Goal: Task Accomplishment & Management: Manage account settings

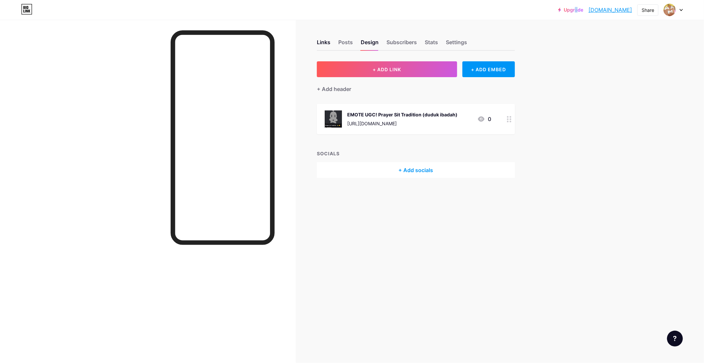
click at [580, 11] on link "Upgrade" at bounding box center [570, 9] width 25 height 5
click at [581, 15] on div "Upgrade aamtum.bio.link... aamtum.bio.link" at bounding box center [595, 10] width 74 height 12
click at [571, 7] on link "Upgrade" at bounding box center [570, 9] width 25 height 5
click at [591, 44] on div "Upgrade aamtum.bio.link... aamtum.bio.link Share Switch accounts AamTum's Iseka…" at bounding box center [352, 181] width 704 height 363
click at [570, 9] on link "Upgrade" at bounding box center [570, 9] width 25 height 5
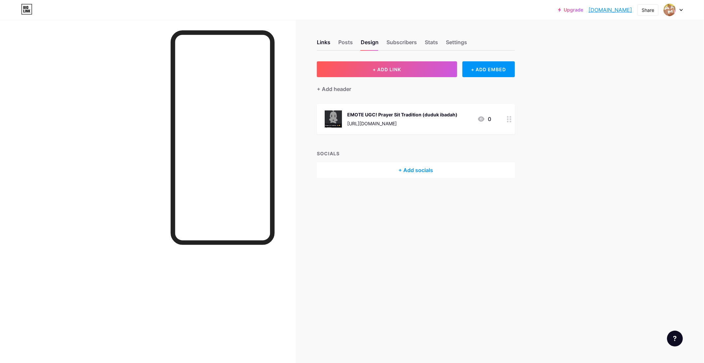
click at [570, 9] on link "Upgrade" at bounding box center [570, 9] width 25 height 5
click at [684, 12] on div "Upgrade aamtum.bio.link... aamtum.bio.link Share Switch accounts AamTum's Iseka…" at bounding box center [352, 10] width 704 height 12
click at [681, 12] on div at bounding box center [672, 10] width 19 height 12
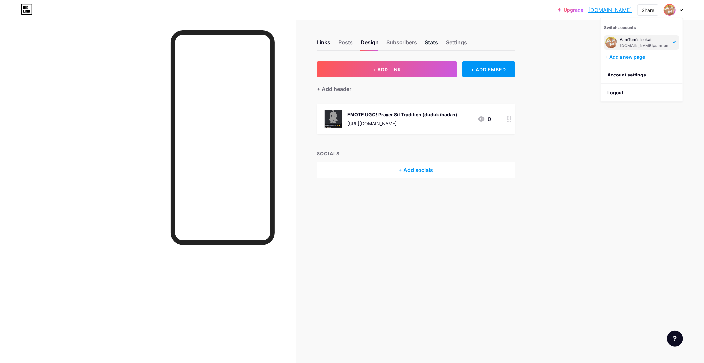
click at [434, 44] on div "Stats" at bounding box center [431, 44] width 13 height 12
click at [414, 44] on div "Subscribers" at bounding box center [401, 44] width 30 height 12
drag, startPoint x: 414, startPoint y: 44, endPoint x: 404, endPoint y: 42, distance: 10.2
click at [405, 42] on div "Subscribers" at bounding box center [401, 44] width 30 height 12
click at [364, 46] on div "Design" at bounding box center [370, 44] width 18 height 12
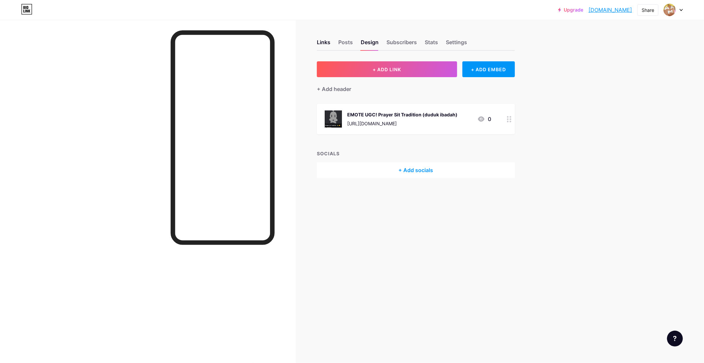
click at [26, 5] on icon at bounding box center [26, 9] width 11 height 11
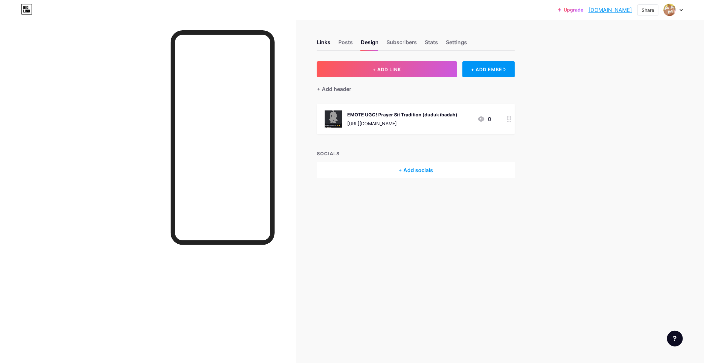
click at [27, 7] on icon at bounding box center [27, 7] width 2 height 3
click at [27, 7] on icon at bounding box center [26, 9] width 11 height 11
click at [367, 41] on div "Design" at bounding box center [370, 44] width 18 height 12
click at [381, 69] on span "+ ADD LINK" at bounding box center [386, 70] width 28 height 6
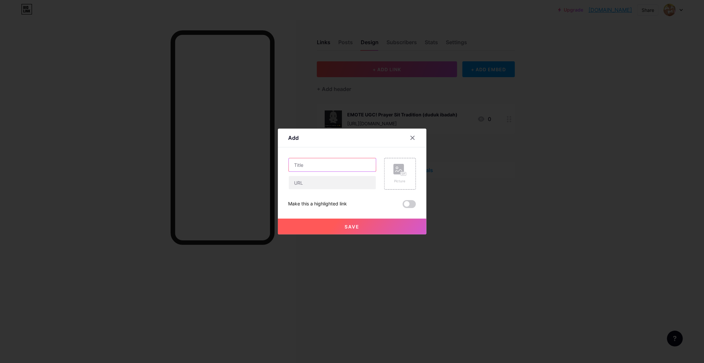
click at [344, 169] on input "text" at bounding box center [332, 164] width 87 height 13
type input "D"
type input "Server Discord test server"
click at [338, 187] on input "text" at bounding box center [332, 182] width 87 height 13
type input "[DOMAIN_NAME][URL]"
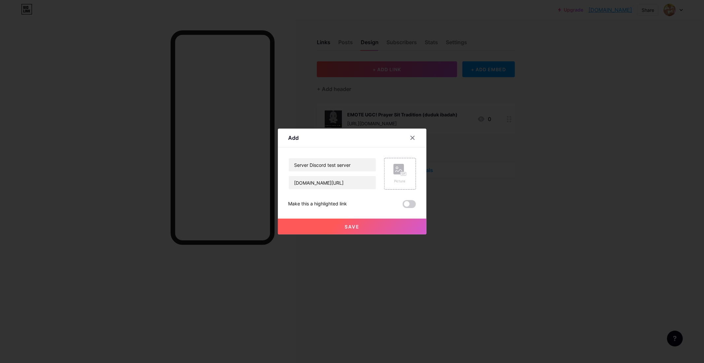
click at [373, 228] on button "Save" at bounding box center [352, 227] width 148 height 16
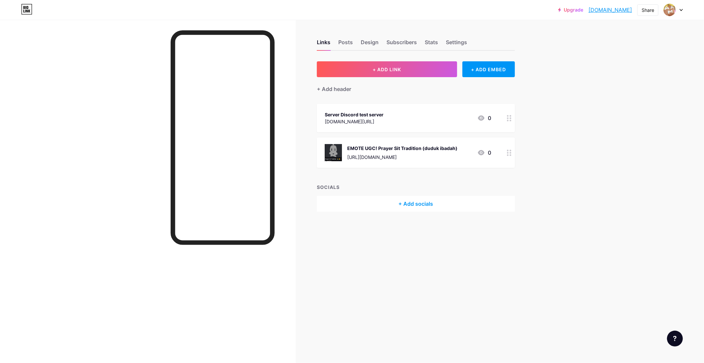
click at [665, 163] on div "Upgrade [DOMAIN_NAME]... [DOMAIN_NAME] Share Switch accounts AamTum's Isekai [D…" at bounding box center [352, 181] width 704 height 363
click at [413, 114] on div "Server Discord test server [DOMAIN_NAME][URL] 0" at bounding box center [408, 118] width 166 height 15
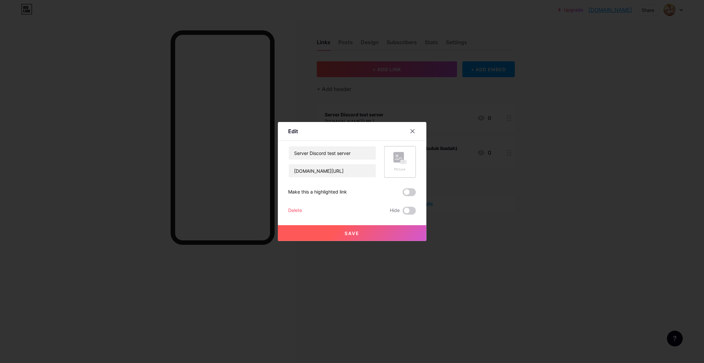
click at [404, 160] on icon at bounding box center [399, 158] width 13 height 12
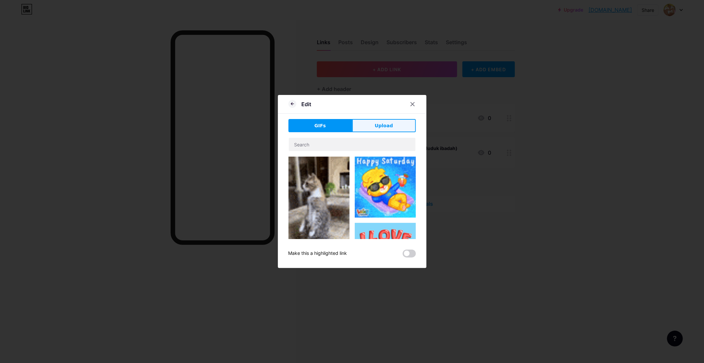
click at [371, 127] on button "Upload" at bounding box center [384, 125] width 64 height 13
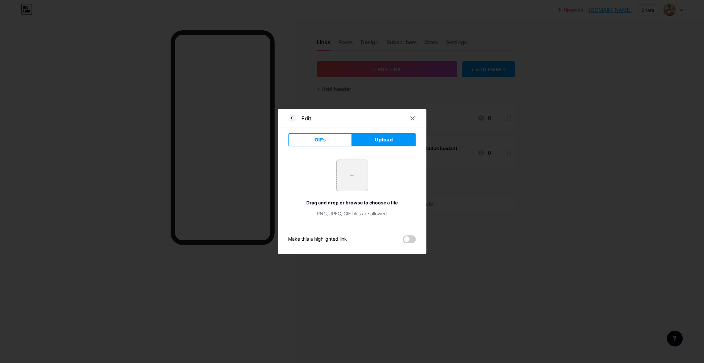
click at [355, 174] on input "file" at bounding box center [351, 175] width 31 height 31
type input "C:\fakepath\d8227050a4f3a9d03da4b5edac9f6121.png"
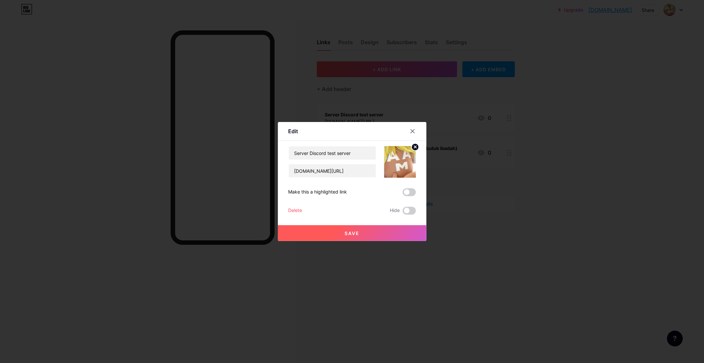
click at [413, 148] on circle at bounding box center [414, 146] width 7 height 7
click at [398, 169] on div "Picture" at bounding box center [399, 169] width 13 height 5
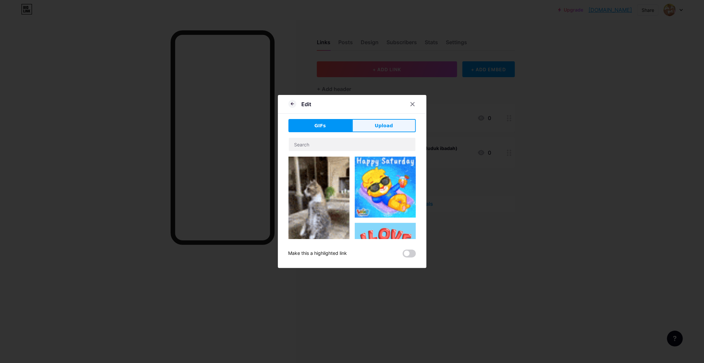
click at [360, 121] on button "Upload" at bounding box center [384, 125] width 64 height 13
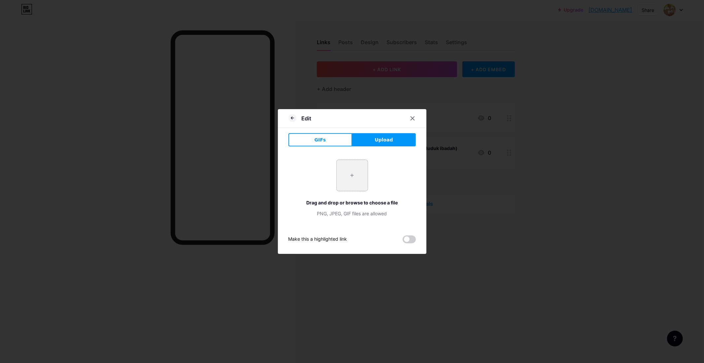
click at [364, 174] on input "file" at bounding box center [351, 175] width 31 height 31
click at [417, 118] on div at bounding box center [412, 118] width 12 height 12
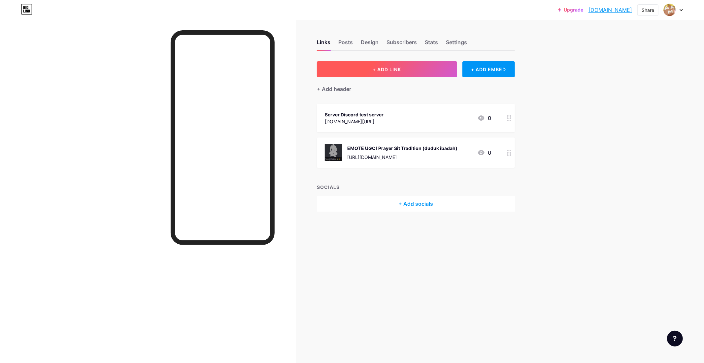
click at [426, 70] on button "+ ADD LINK" at bounding box center [387, 69] width 140 height 16
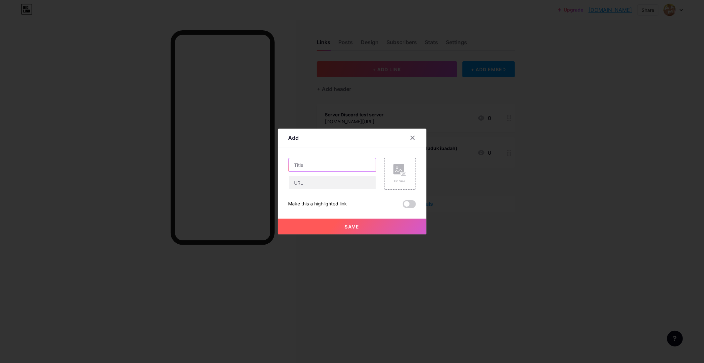
click at [325, 166] on input "text" at bounding box center [332, 164] width 87 height 13
drag, startPoint x: 333, startPoint y: 187, endPoint x: 332, endPoint y: 177, distance: 10.0
click at [333, 187] on input "text" at bounding box center [332, 182] width 87 height 13
paste input "[URL][DOMAIN_NAME]"
type input "[URL][DOMAIN_NAME]"
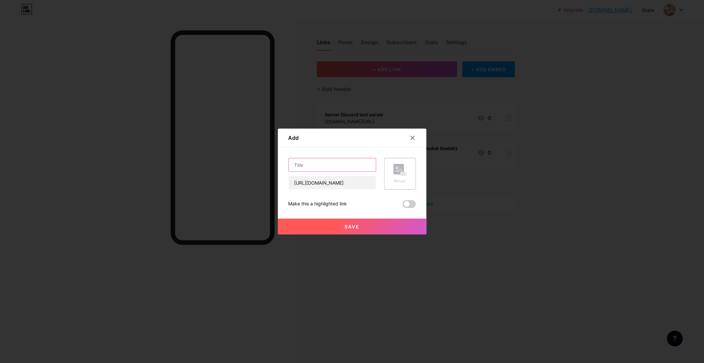
click at [332, 164] on input "text" at bounding box center [332, 164] width 87 height 13
type input "Sawer dawg!"
click at [404, 222] on button "Save" at bounding box center [352, 227] width 148 height 16
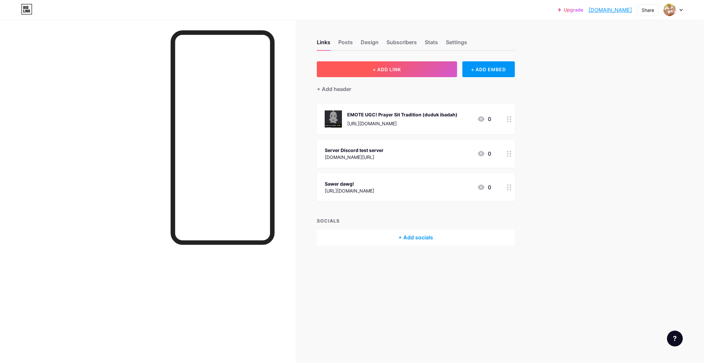
click at [429, 64] on button "+ ADD LINK" at bounding box center [387, 69] width 140 height 16
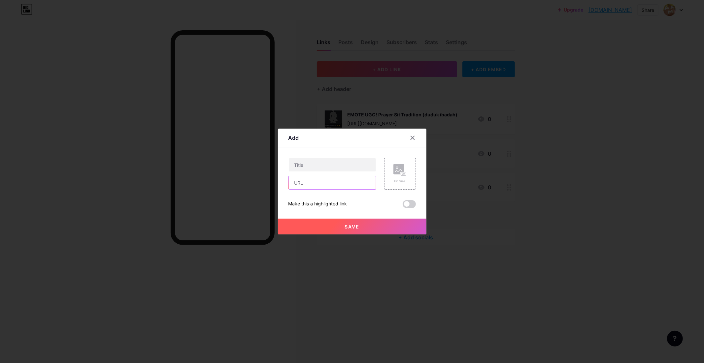
click at [339, 189] on input "text" at bounding box center [332, 182] width 87 height 13
paste input "[URL][DOMAIN_NAME]"
type input "[URL][DOMAIN_NAME]"
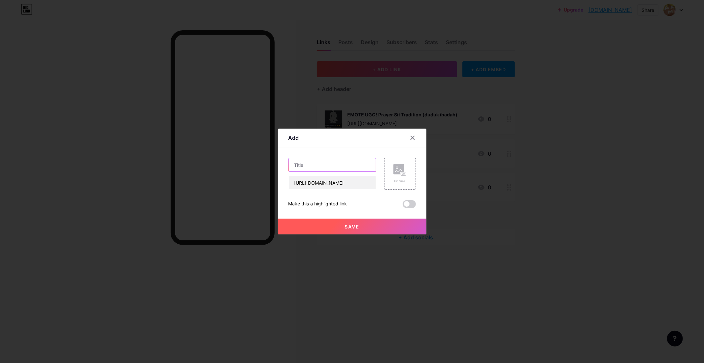
click at [327, 168] on input "text" at bounding box center [332, 164] width 87 height 13
type input "B"
type input "EMOTE UGC! Bagas Dribble"
click at [410, 169] on div "Picture" at bounding box center [400, 174] width 32 height 32
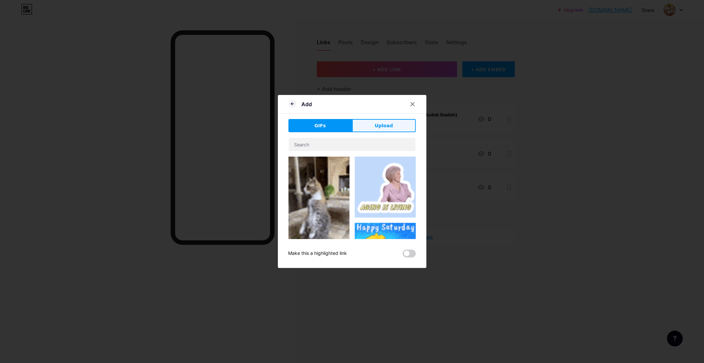
drag, startPoint x: 371, startPoint y: 118, endPoint x: 383, endPoint y: 131, distance: 17.1
click at [372, 118] on div "Add GIFs Upload Content YouTube Play YouTube video without leaving your page. A…" at bounding box center [352, 181] width 148 height 173
click at [383, 131] on button "Upload" at bounding box center [384, 125] width 64 height 13
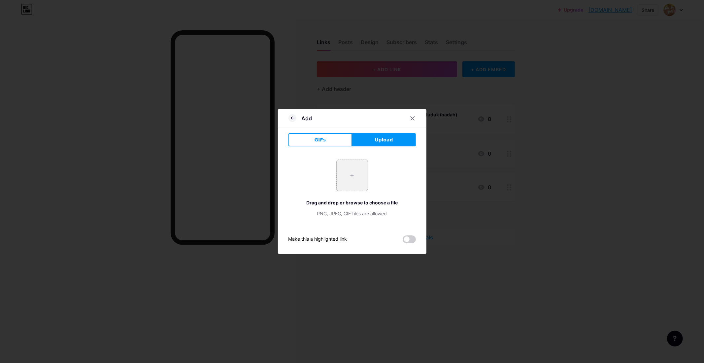
click at [360, 182] on input "file" at bounding box center [351, 175] width 31 height 31
type input "C:\fakepath\Screenshot 2025-09-11 200132.png"
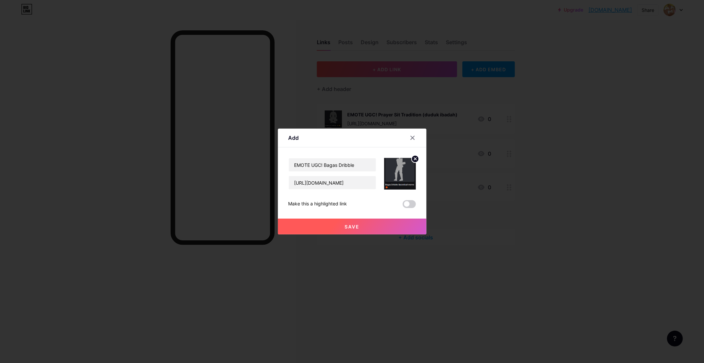
click at [396, 225] on button "Save" at bounding box center [352, 227] width 148 height 16
